Goal: Task Accomplishment & Management: Manage account settings

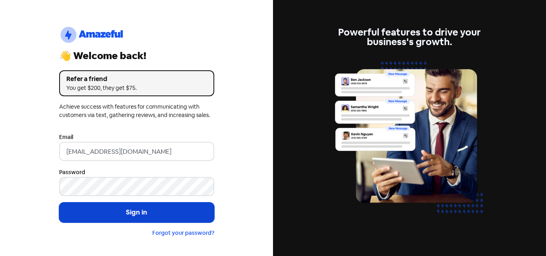
click at [160, 214] on button "Sign in" at bounding box center [136, 213] width 155 height 20
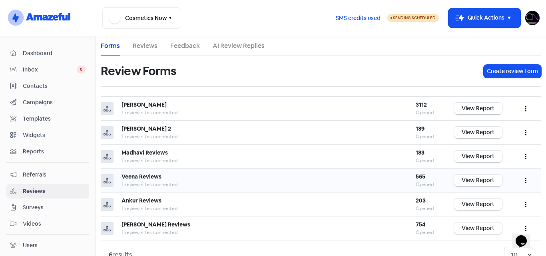
click at [464, 183] on link "View Report" at bounding box center [478, 181] width 48 height 12
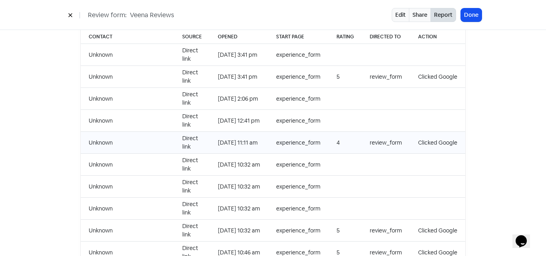
scroll to position [825, 0]
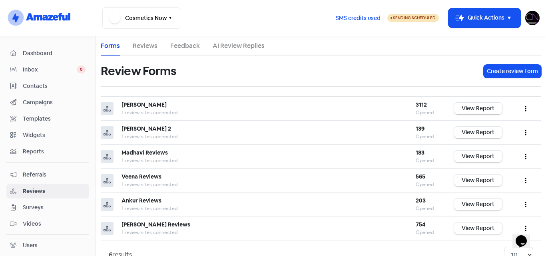
click at [525, 16] on div "SMS credits used Sending Scheduled Icon For Thunder-move Quick Actions Murray K…" at bounding box center [434, 18] width 211 height 22
click at [534, 18] on img at bounding box center [533, 18] width 14 height 14
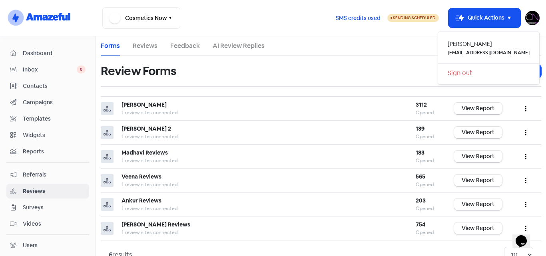
click at [484, 75] on link "Sign out" at bounding box center [488, 73] width 101 height 13
